Goal: Task Accomplishment & Management: Use online tool/utility

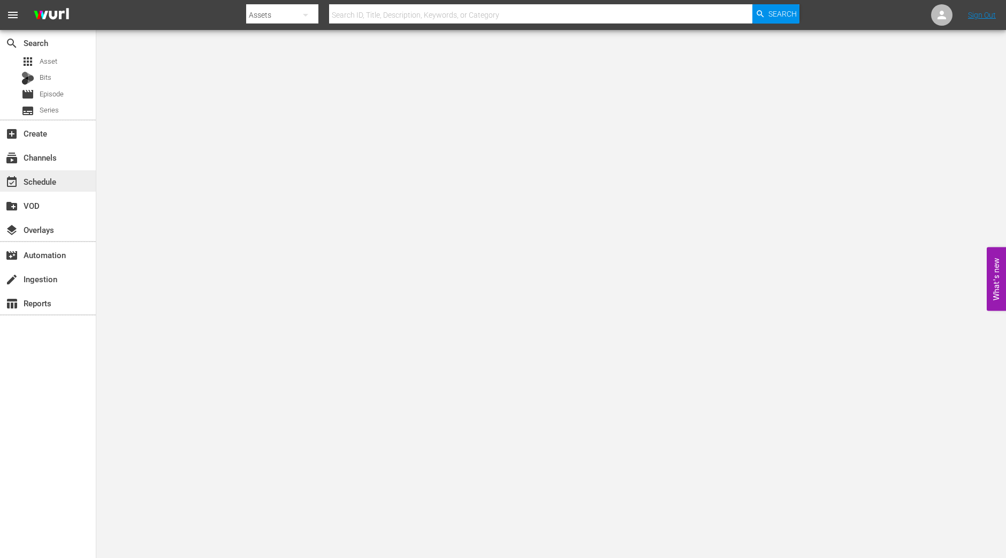
click at [57, 180] on div "event_available Schedule" at bounding box center [30, 180] width 60 height 10
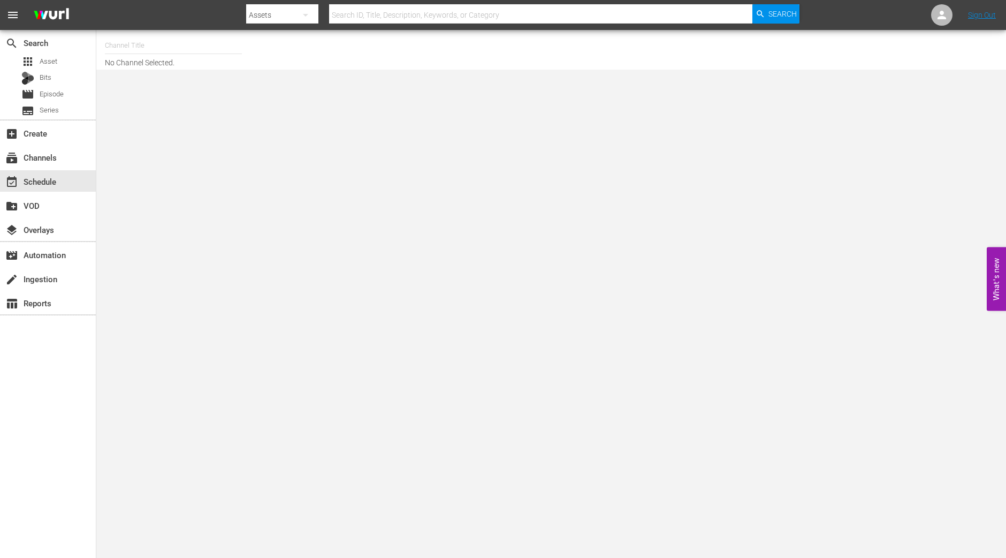
click at [133, 49] on input "text" at bounding box center [173, 46] width 137 height 26
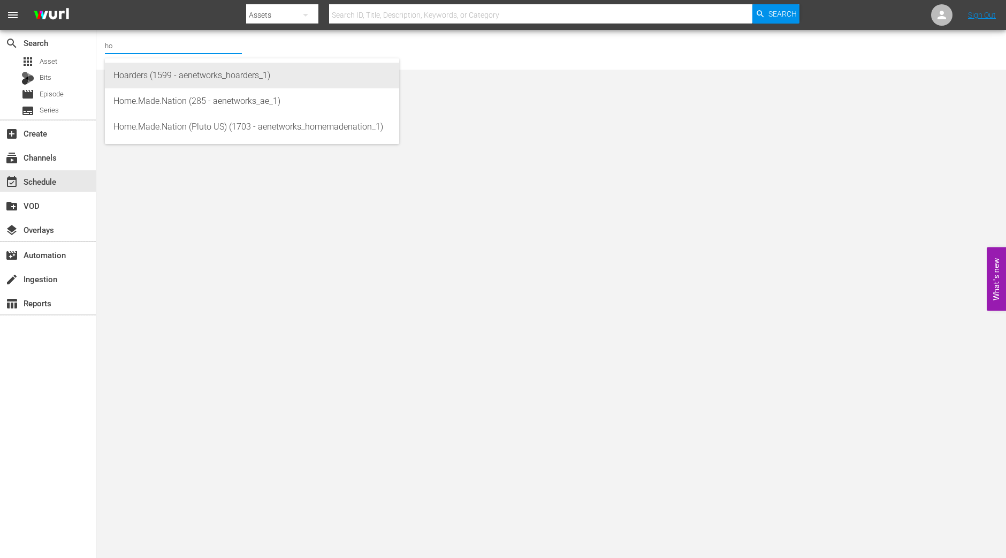
drag, startPoint x: 149, startPoint y: 88, endPoint x: 153, endPoint y: 80, distance: 8.9
click at [152, 82] on div "Hoarders (1599 - aenetworks_hoarders_1) Home.Made.Nation (285 - aenetworks_ae_1…" at bounding box center [252, 101] width 294 height 86
click at [153, 80] on div "Hoarders (1599 - aenetworks_hoarders_1)" at bounding box center [251, 76] width 277 height 26
type input "Hoarders (1599 - aenetworks_hoarders_1)"
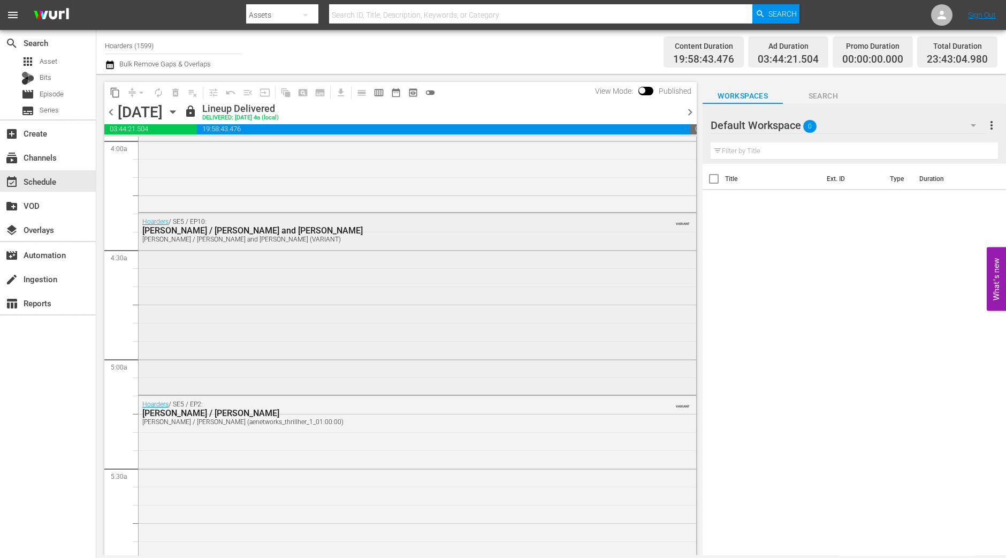
scroll to position [1271, 0]
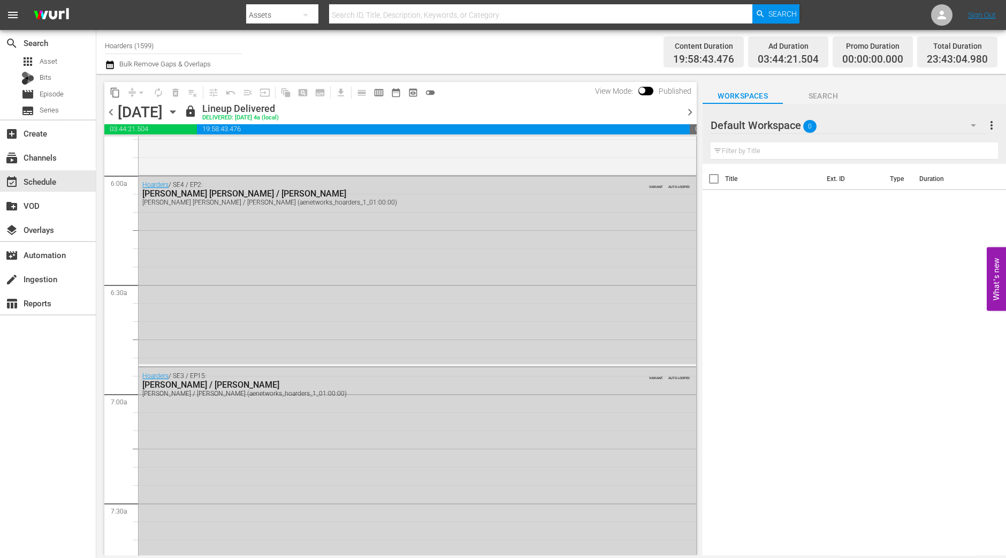
click at [298, 111] on div "chevron_left [DATE] [DATE] lock Lineup Delivered DELIVERED: [DATE] 4a (local) c…" at bounding box center [400, 113] width 593 height 21
click at [179, 113] on icon "button" at bounding box center [173, 112] width 12 height 12
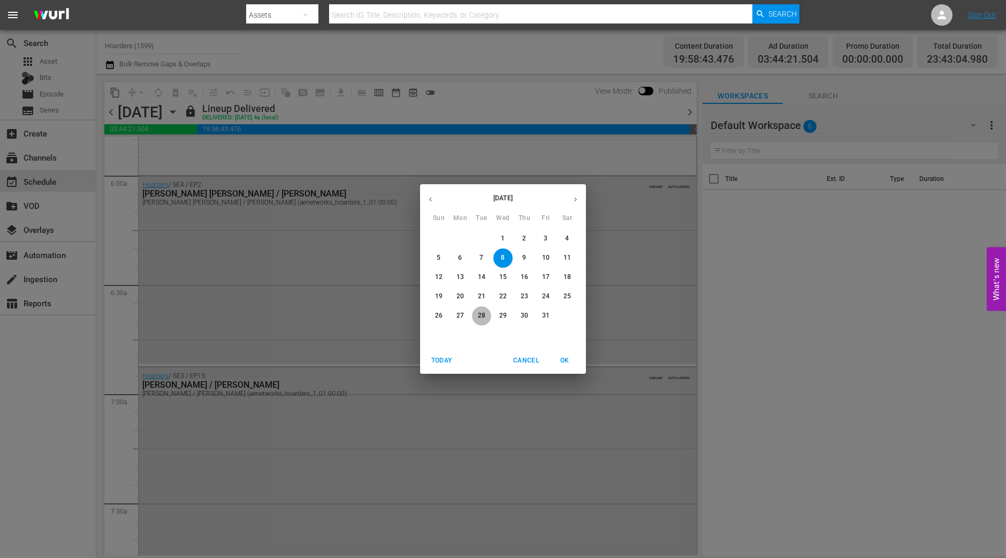
click at [482, 315] on p "28" at bounding box center [481, 315] width 7 height 9
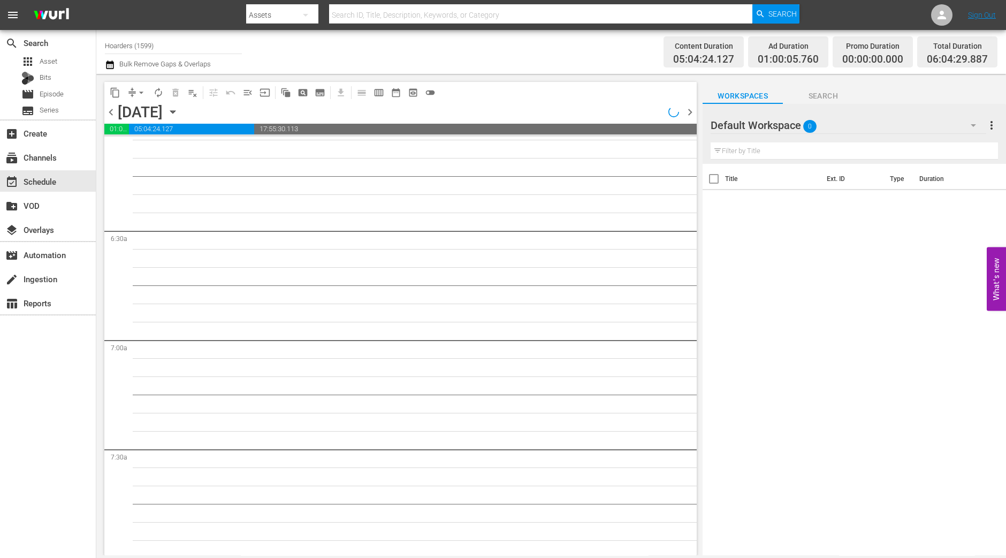
scroll to position [1253, 0]
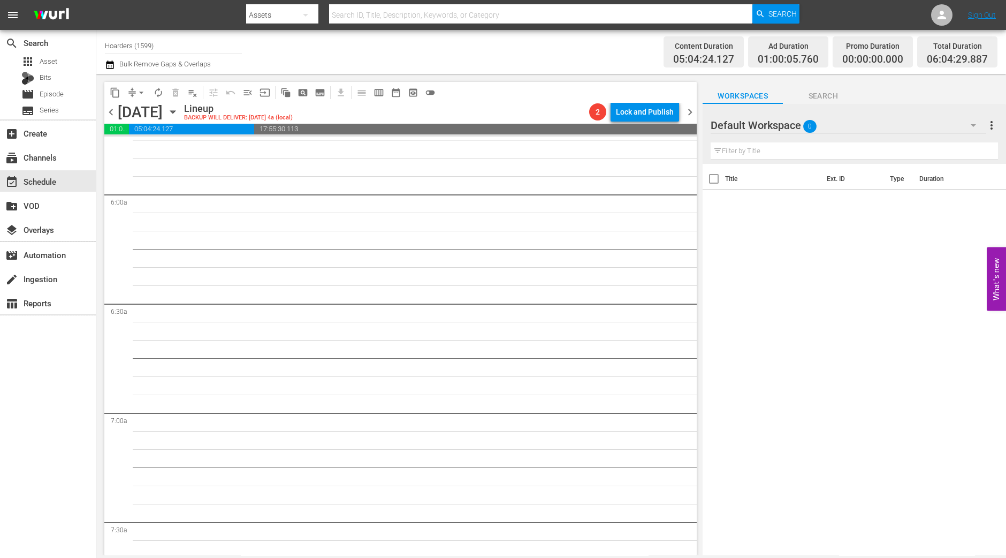
click at [115, 115] on span "chevron_left" at bounding box center [110, 111] width 13 height 13
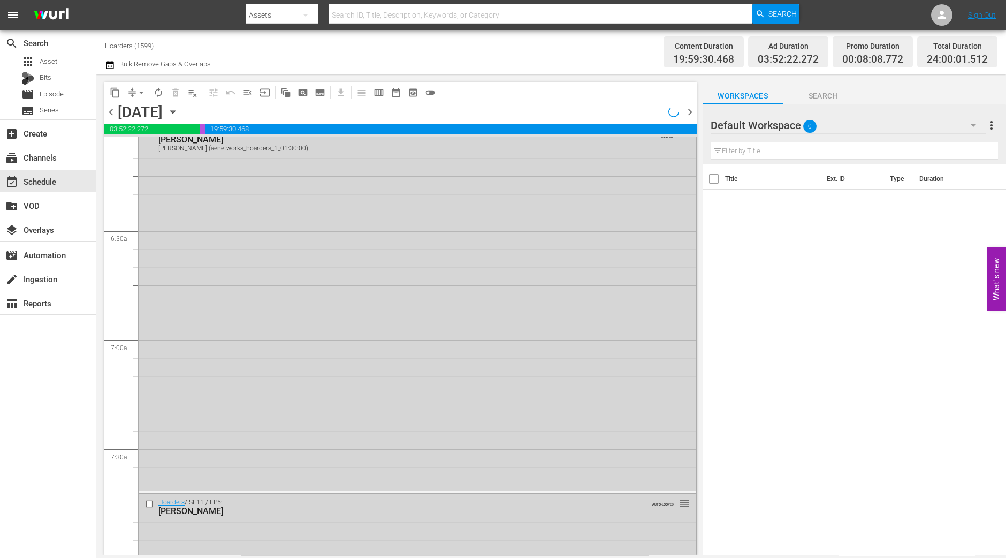
scroll to position [1271, 0]
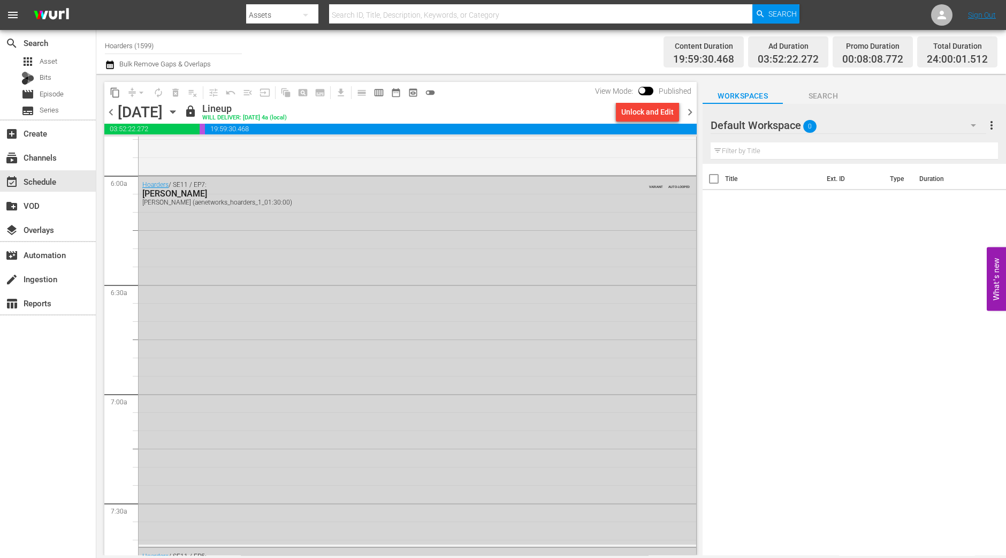
click at [688, 109] on span "chevron_right" at bounding box center [690, 111] width 13 height 13
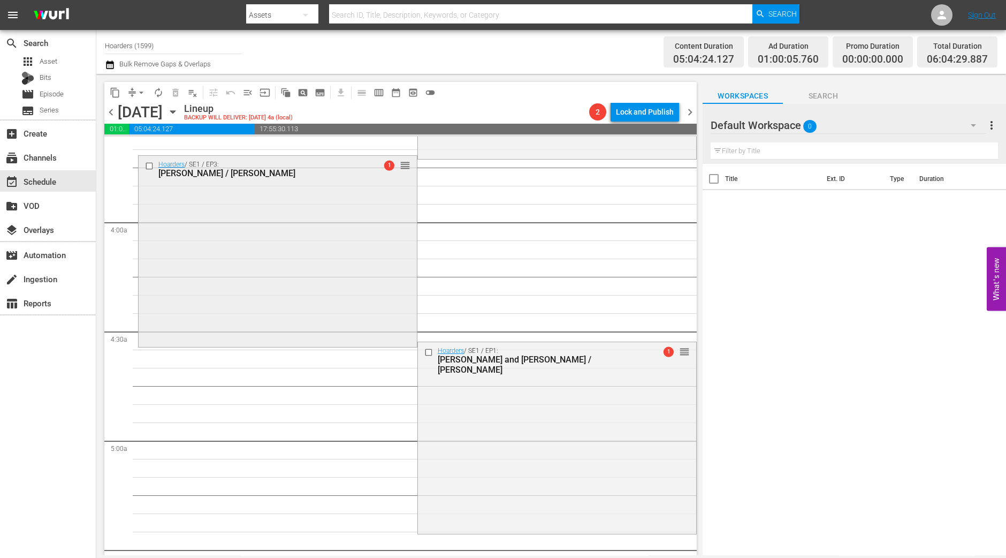
scroll to position [784, 0]
click at [509, 400] on div "Hoarders / SE1 / EP1: [PERSON_NAME] and [PERSON_NAME] / [PERSON_NAME] 1 reorder" at bounding box center [557, 440] width 278 height 189
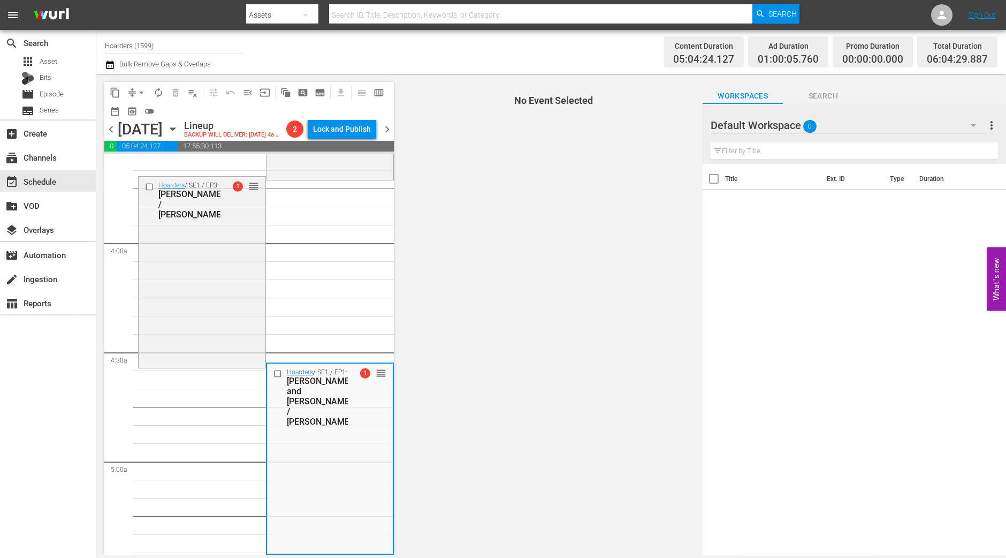
click at [141, 95] on span "arrow_drop_down" at bounding box center [141, 92] width 11 height 11
click at [147, 115] on li "Align to Midnight" at bounding box center [142, 114] width 112 height 18
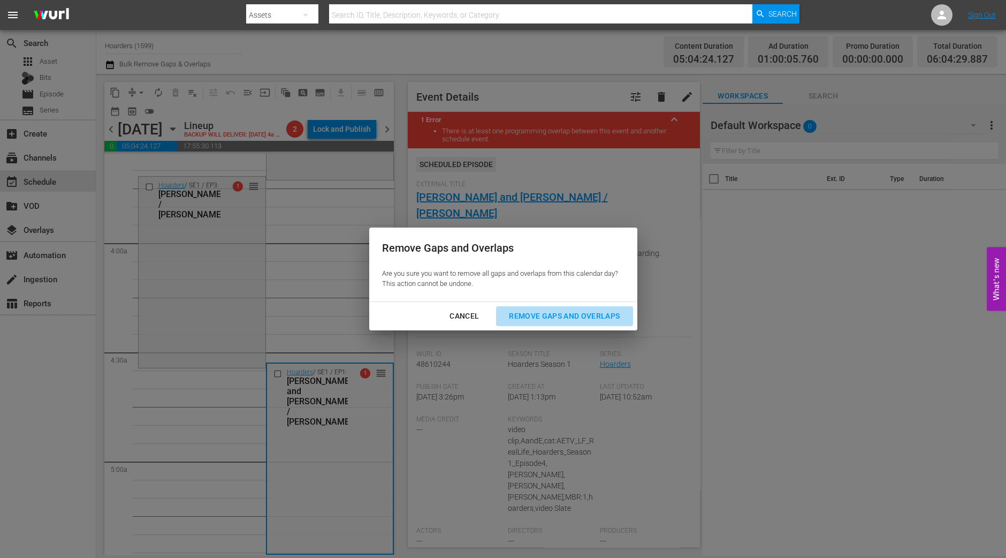
click at [555, 309] on button "Remove Gaps and Overlaps" at bounding box center [564, 316] width 136 height 20
